Goal: Use online tool/utility: Utilize a website feature to perform a specific function

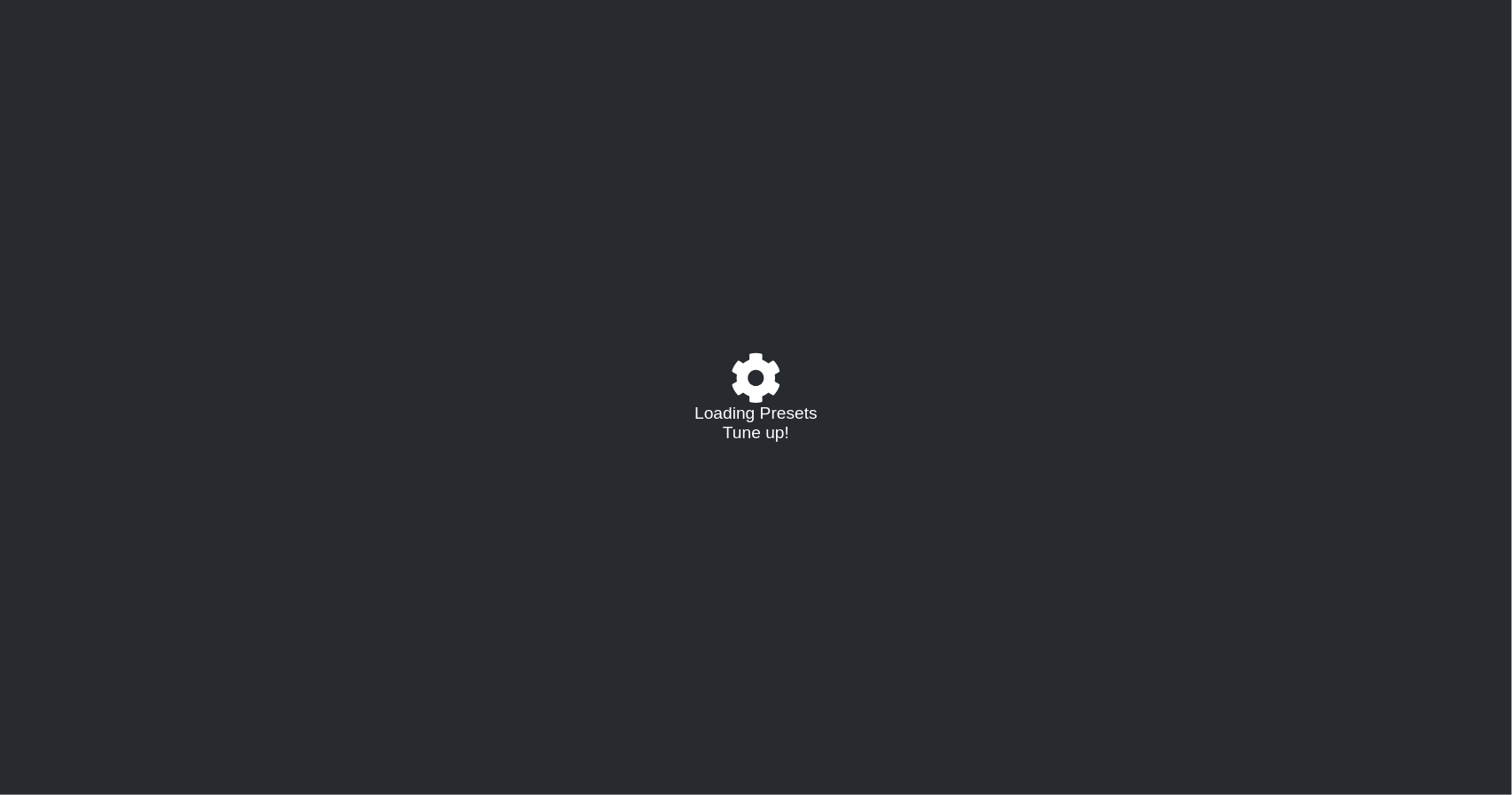
select select "/023177548424"
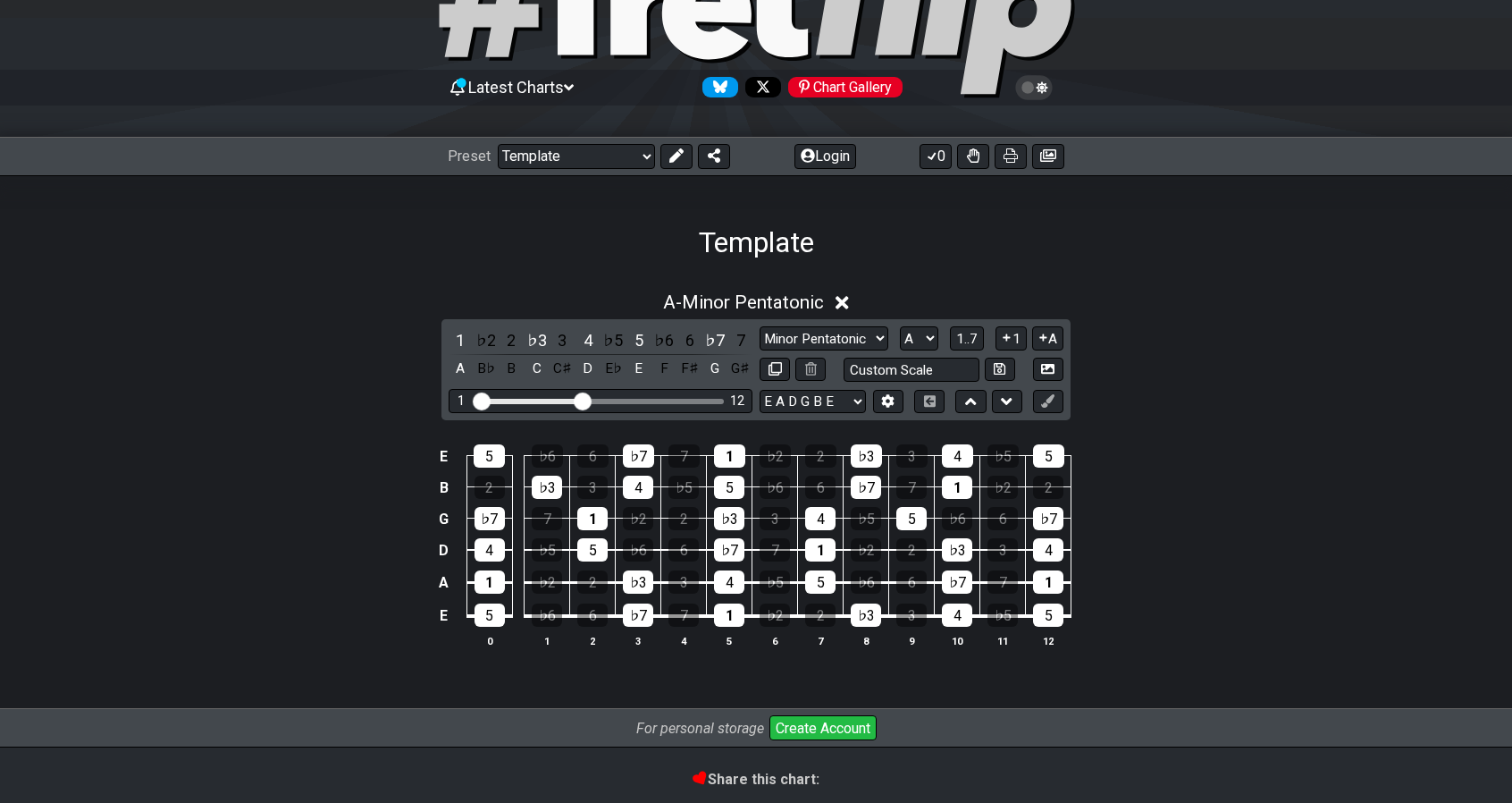
scroll to position [178, 0]
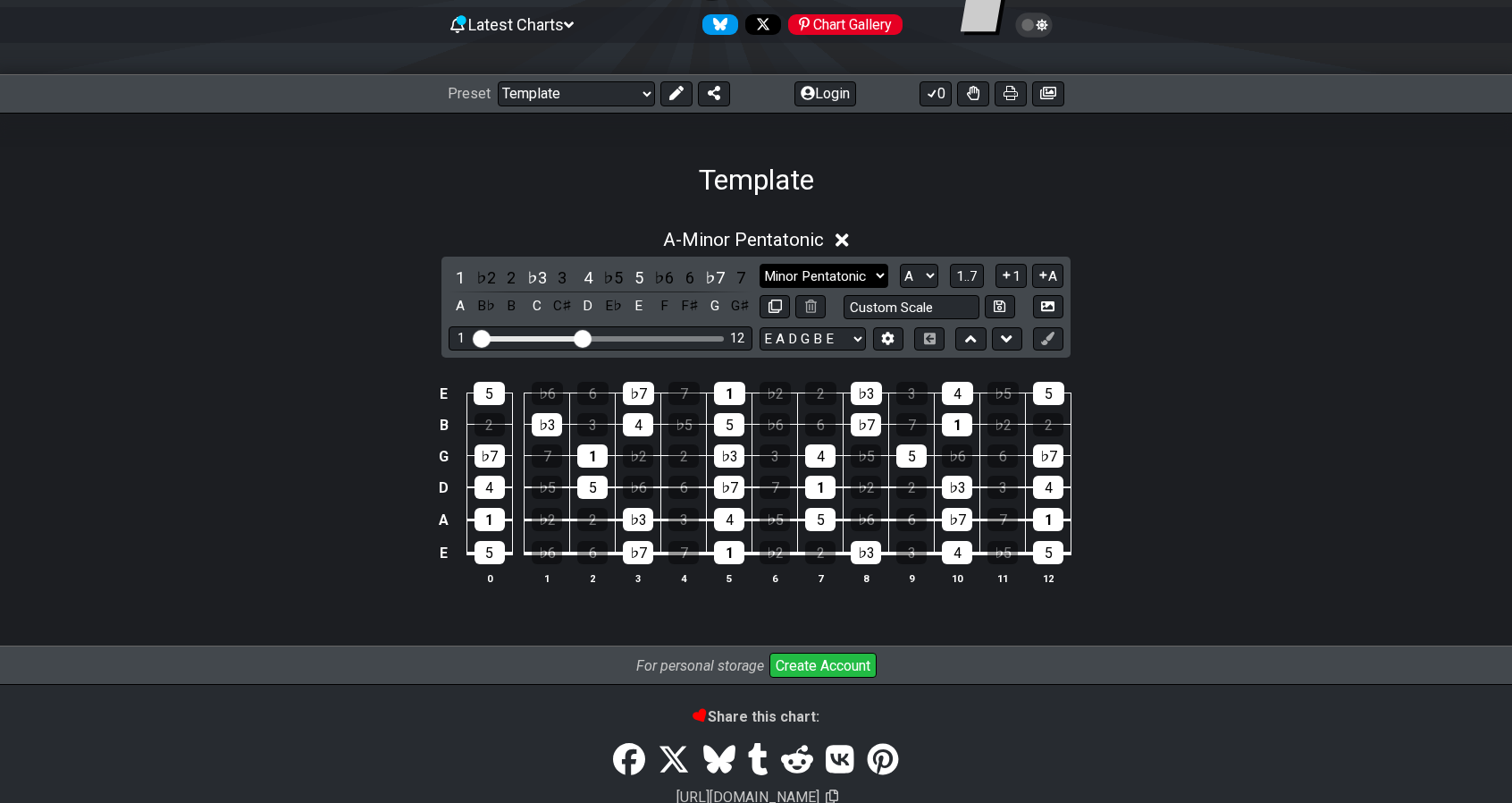
click at [794, 276] on select "Minor Pentatonic Major 3rds Minor Pentatonic Major Pentatonic Minor Blues Major…" at bounding box center [823, 276] width 128 height 25
click at [915, 274] on select "A♭ A A♯ B♭ B C C♯ D♭ D D♯ E♭ E F F♯ G♭ G G♯" at bounding box center [918, 276] width 38 height 25
select select "E"
click at [900, 264] on select "A♭ A A♯ B♭ B C C♯ D♭ D D♯ E♭ E F F♯ G♭ G G♯" at bounding box center [918, 276] width 38 height 25
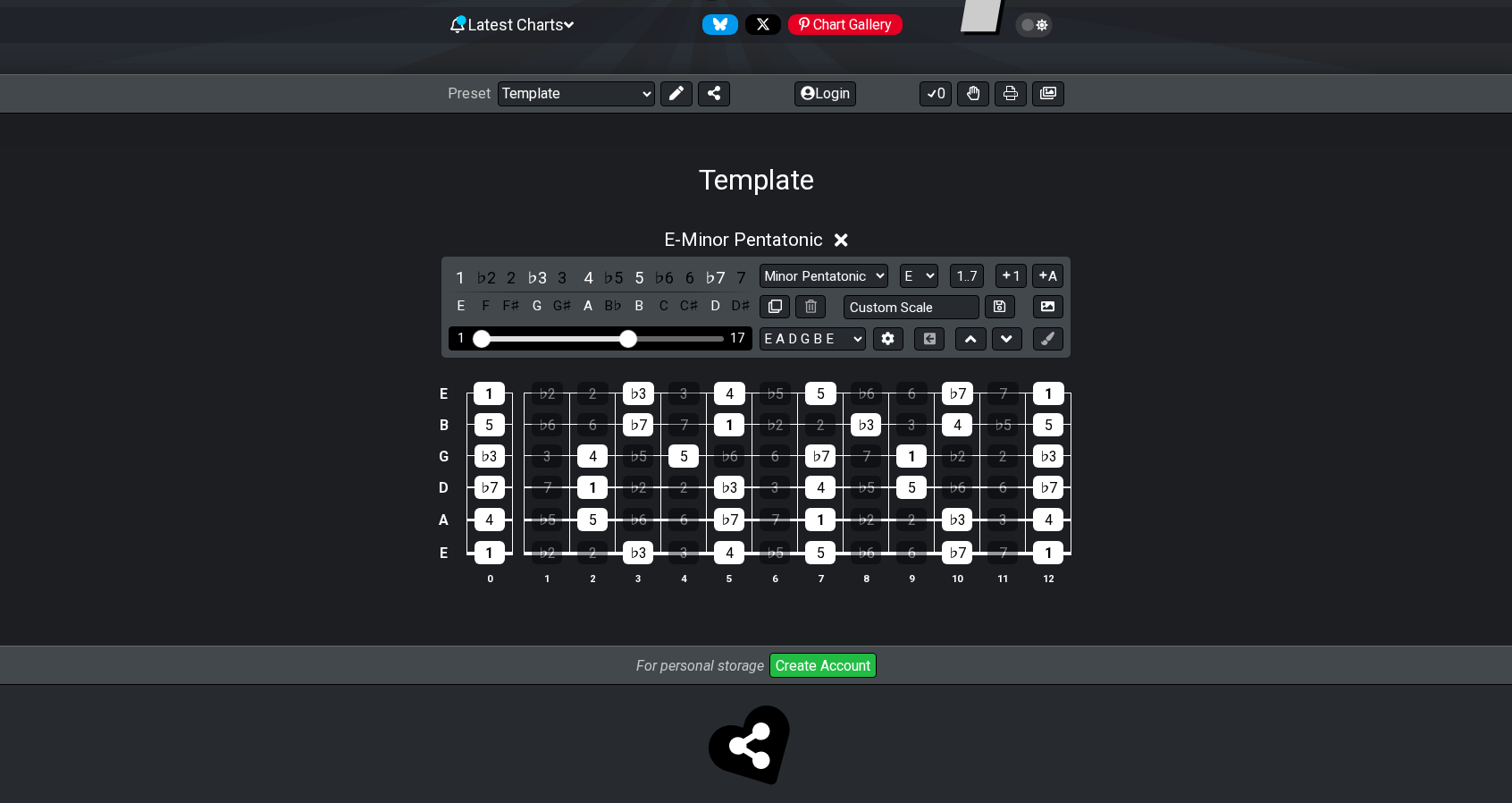
drag, startPoint x: 586, startPoint y: 330, endPoint x: 624, endPoint y: 325, distance: 38.3
click at [624, 337] on input "Visible fret range" at bounding box center [600, 337] width 254 height 0
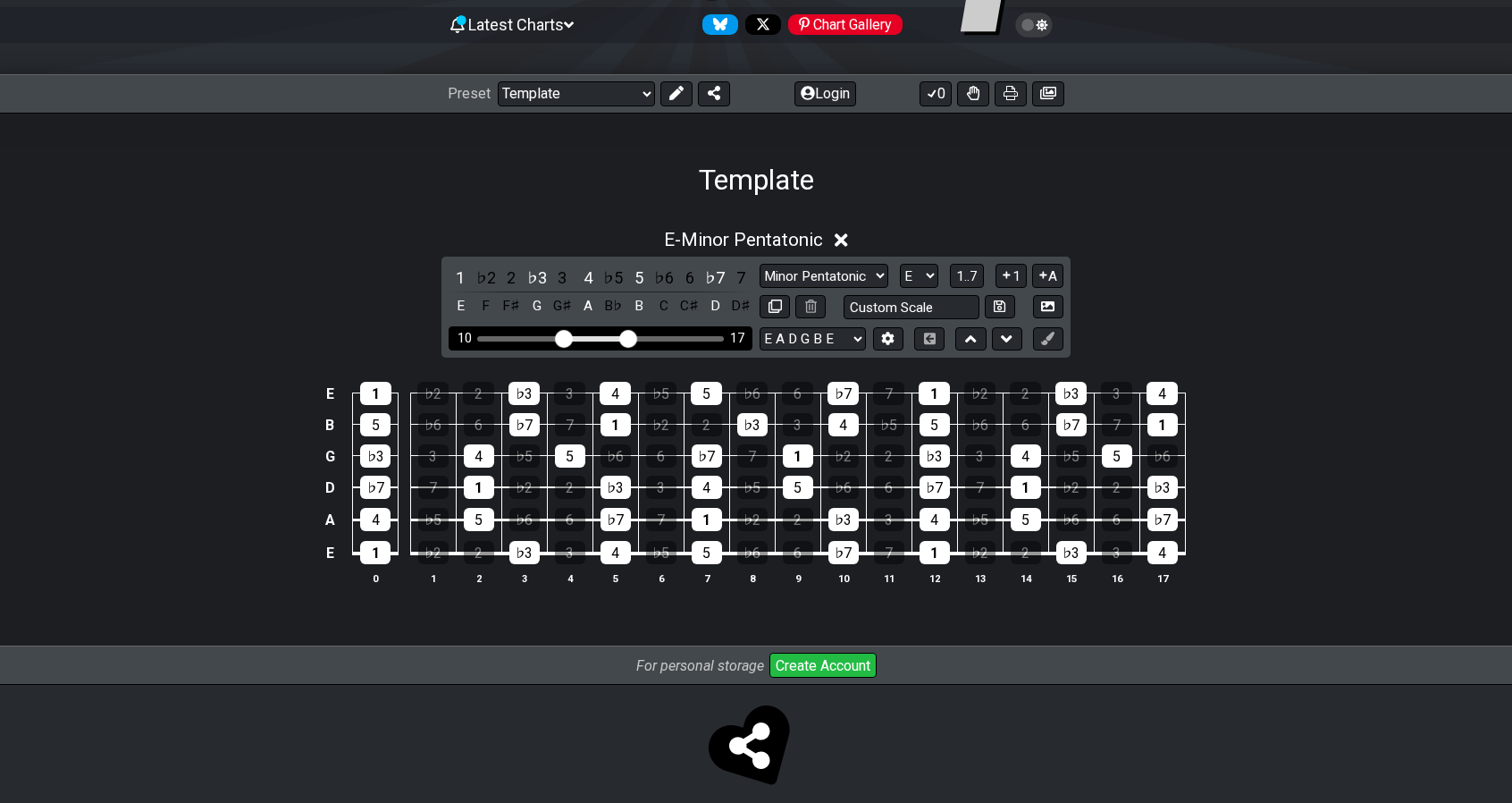
drag, startPoint x: 481, startPoint y: 339, endPoint x: 565, endPoint y: 331, distance: 84.4
click at [565, 337] on input "Visible fret range" at bounding box center [600, 337] width 254 height 0
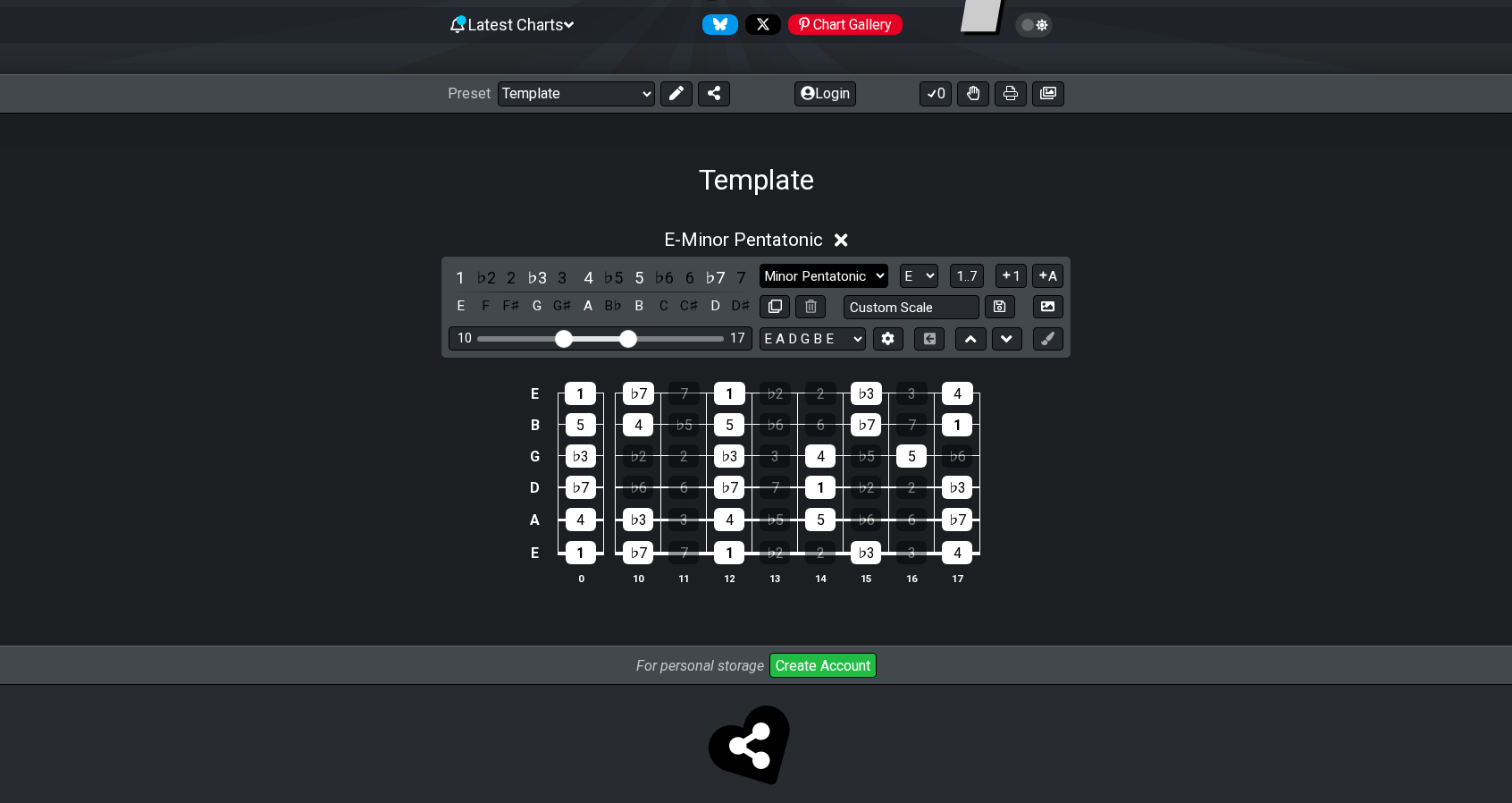
click at [822, 275] on select "Minor Pentatonic Major 3rds Minor Pentatonic Major Pentatonic Minor Blues Major…" at bounding box center [823, 276] width 128 height 25
select select "Major Pentatonic"
click at [759, 264] on select "Minor Pentatonic Major 3rds Minor Pentatonic Major Pentatonic Minor Blues Major…" at bounding box center [823, 276] width 128 height 25
